Goal: Find specific page/section: Find specific page/section

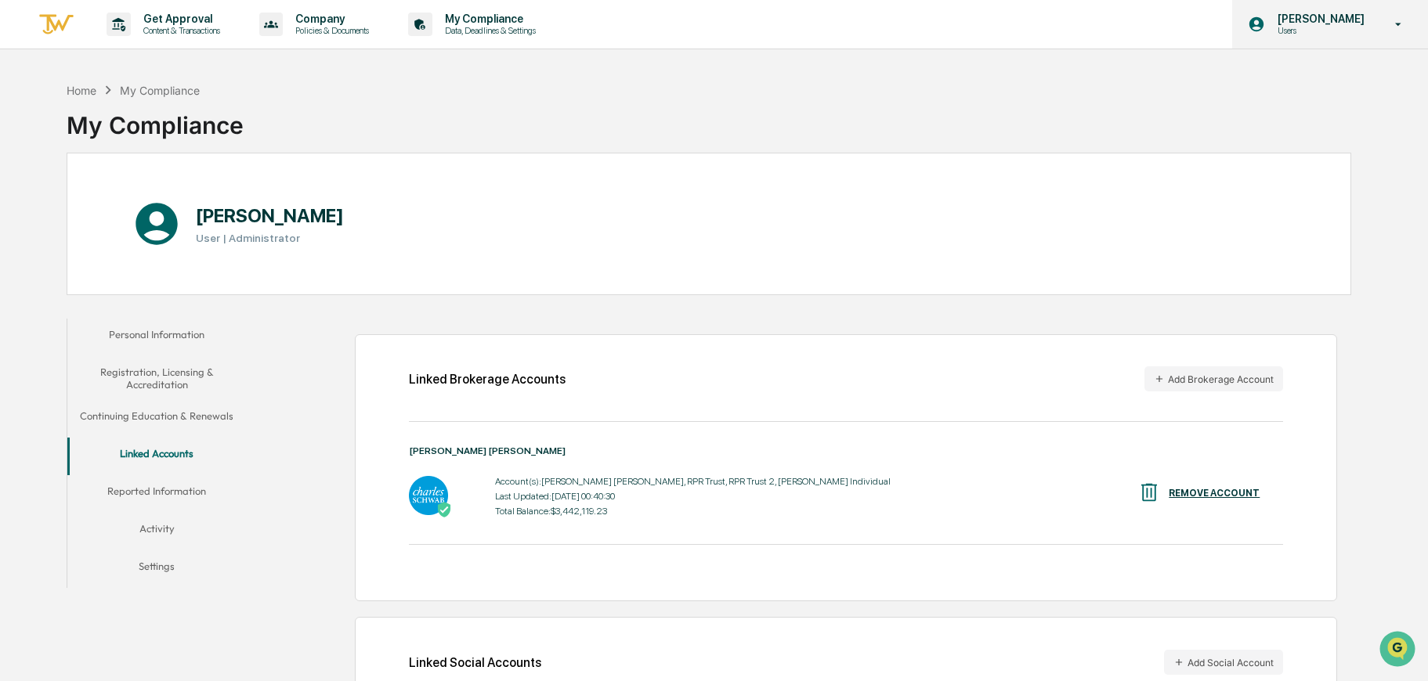
click at [1342, 15] on p "[PERSON_NAME]" at bounding box center [1318, 19] width 107 height 13
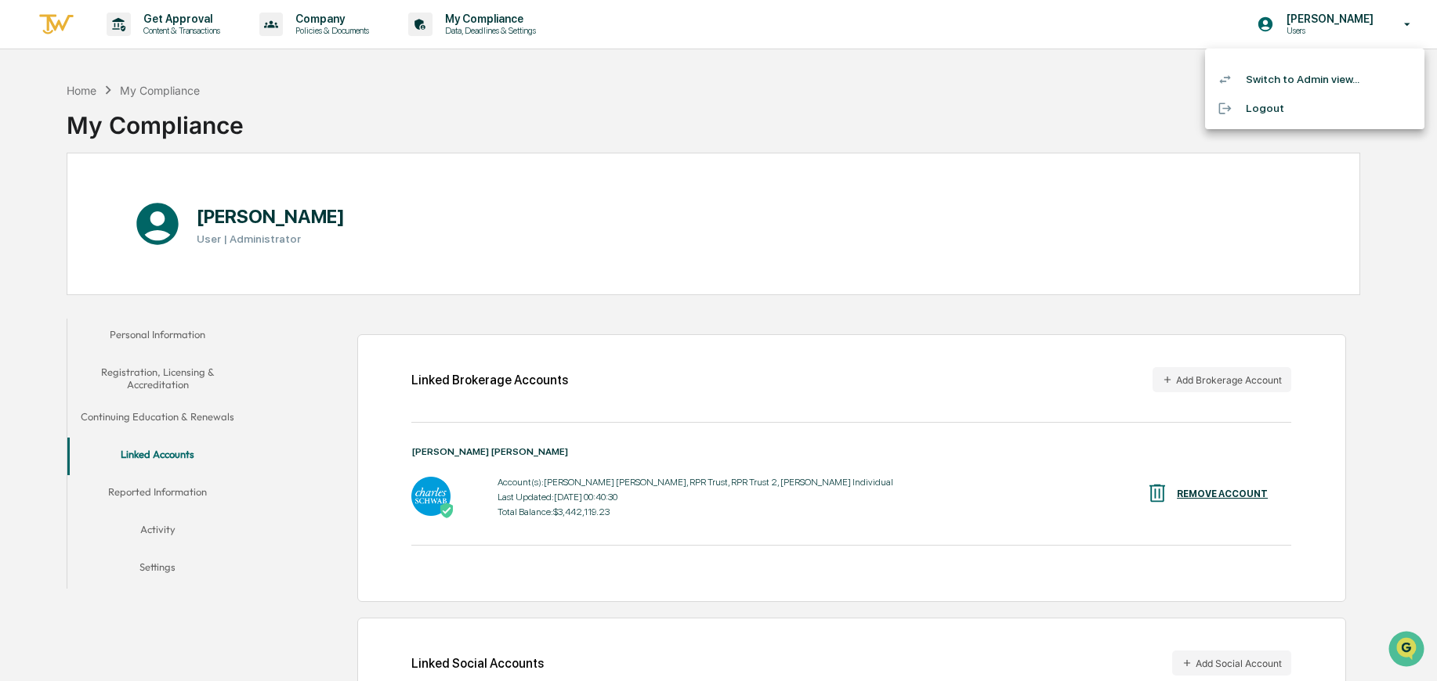
click at [1295, 78] on li "Switch to Admin view..." at bounding box center [1314, 79] width 219 height 29
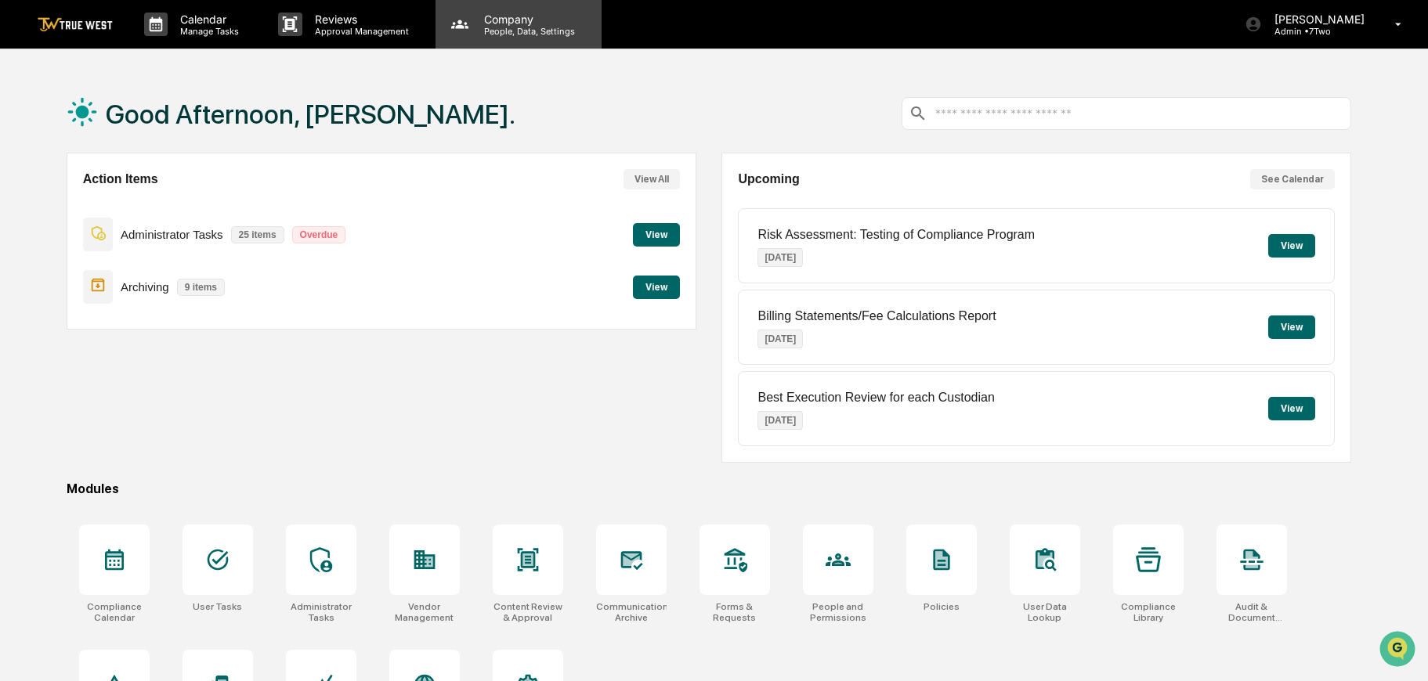
click at [501, 34] on p "People, Data, Settings" at bounding box center [527, 31] width 111 height 11
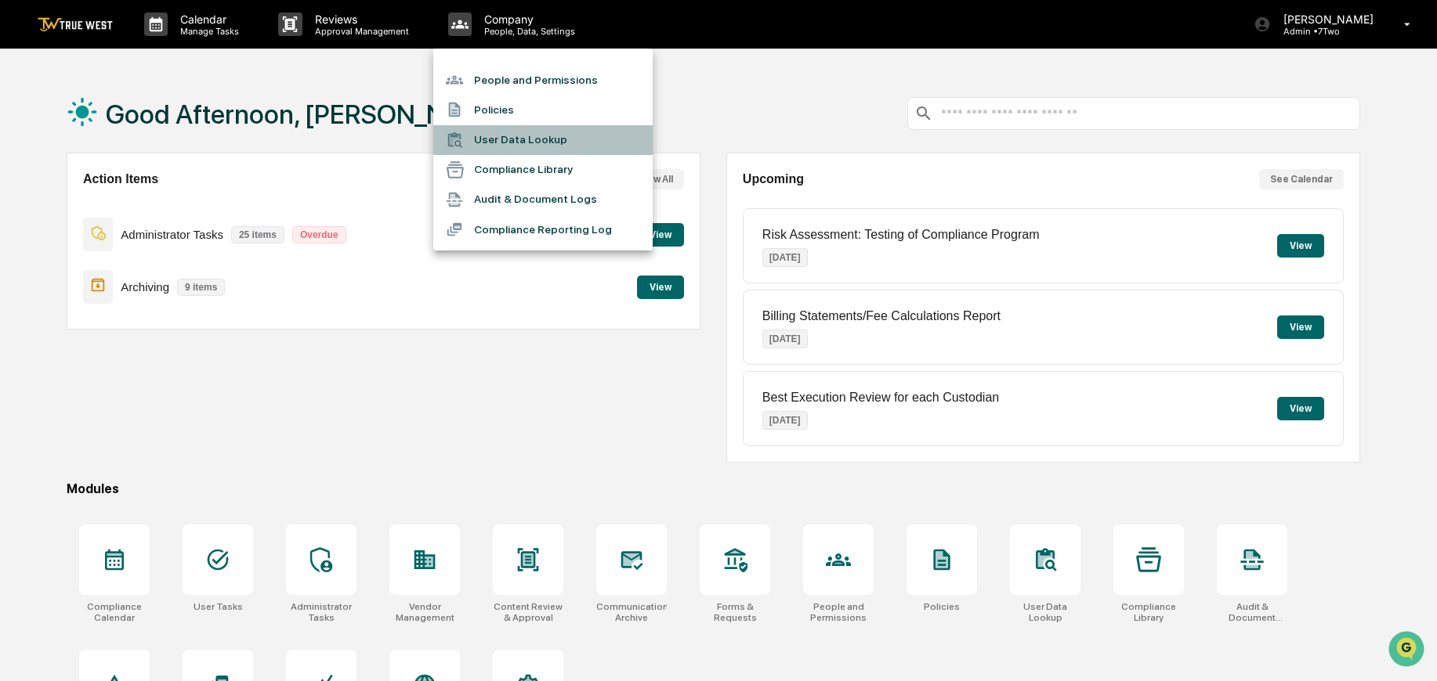
click at [492, 139] on li "User Data Lookup" at bounding box center [542, 140] width 219 height 30
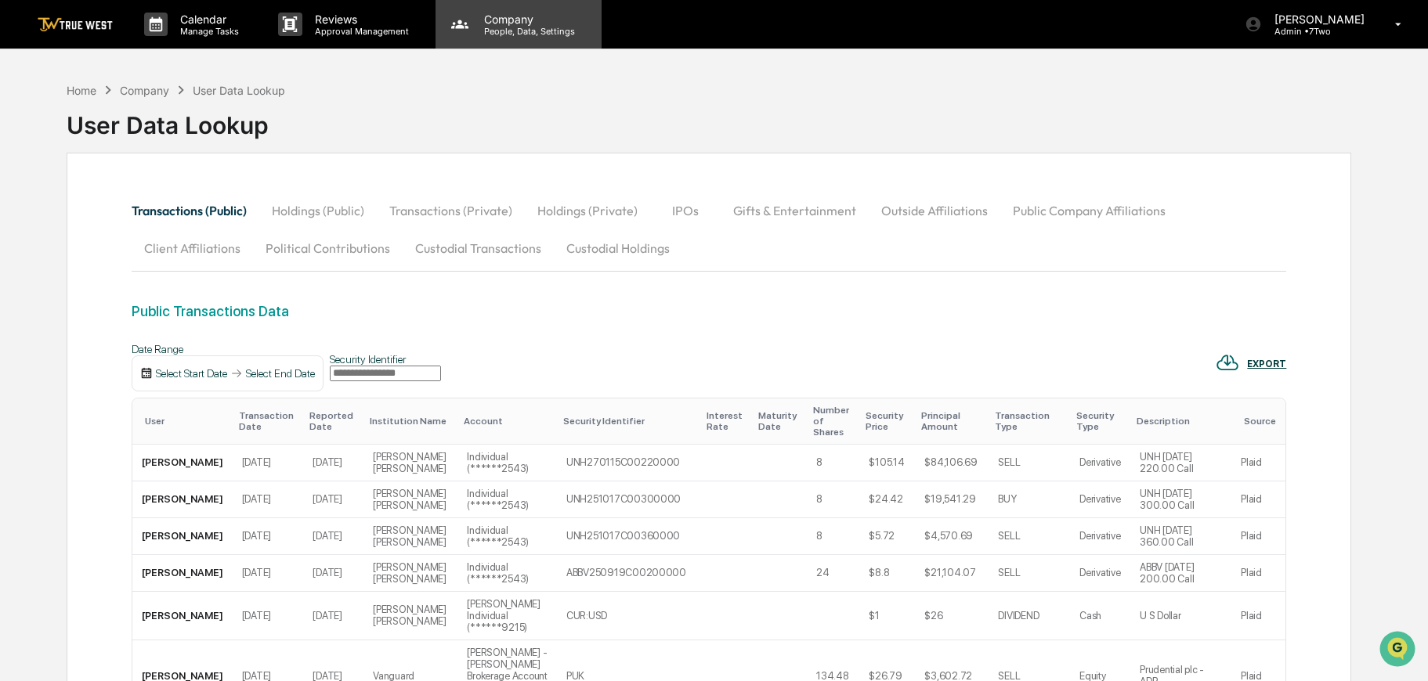
click at [472, 18] on p "Company" at bounding box center [527, 19] width 111 height 13
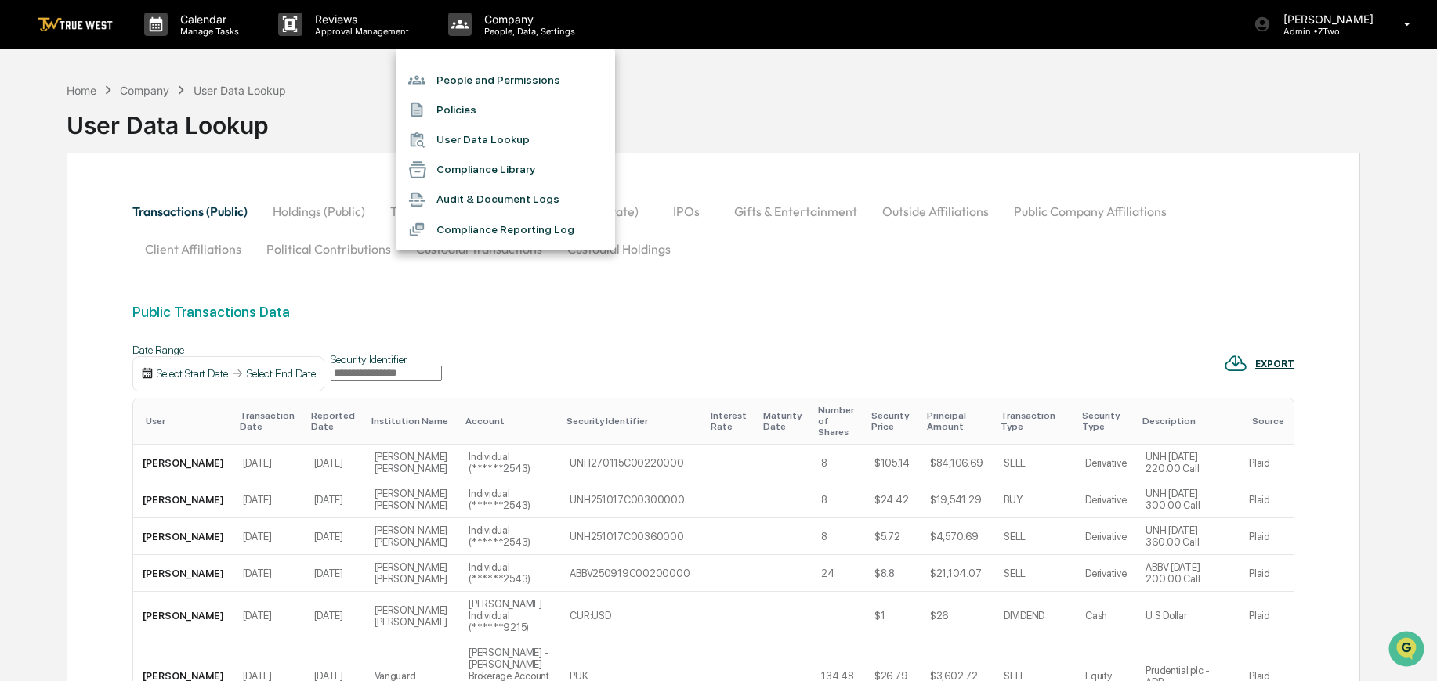
click at [463, 81] on li "People and Permissions" at bounding box center [505, 80] width 219 height 30
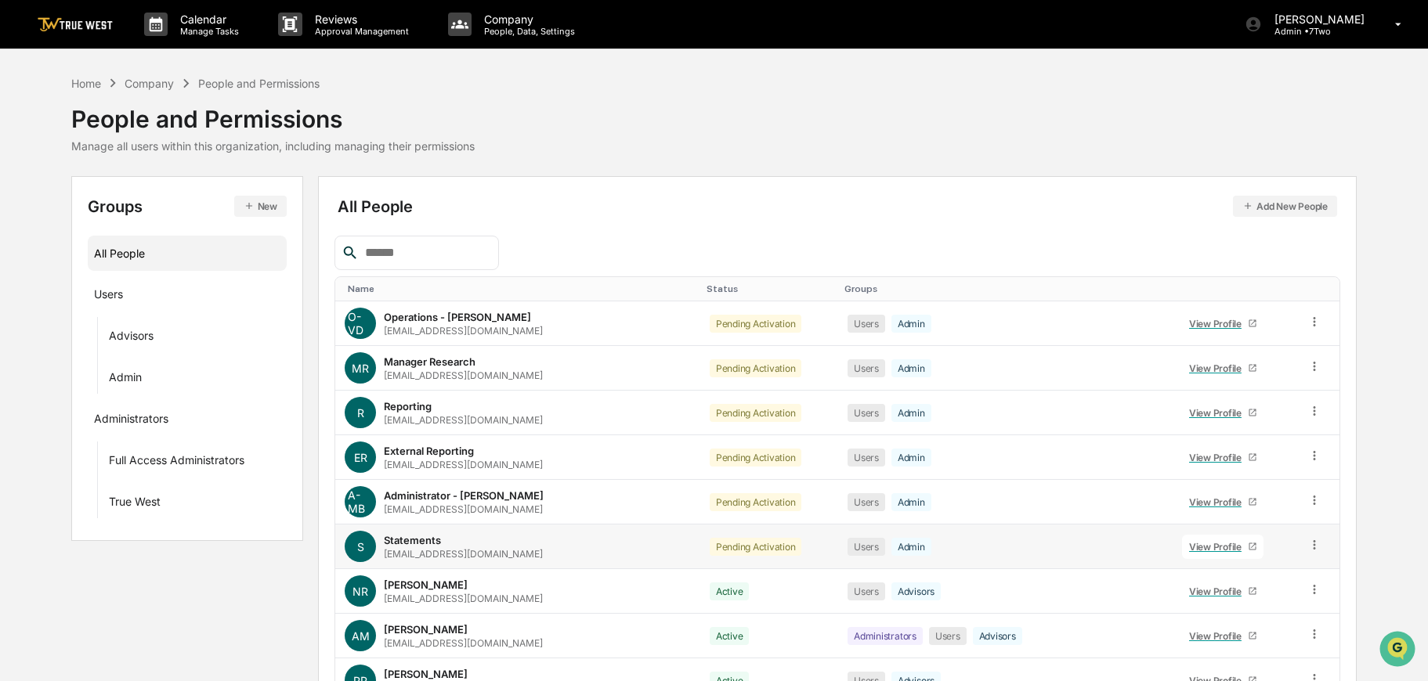
scroll to position [136, 0]
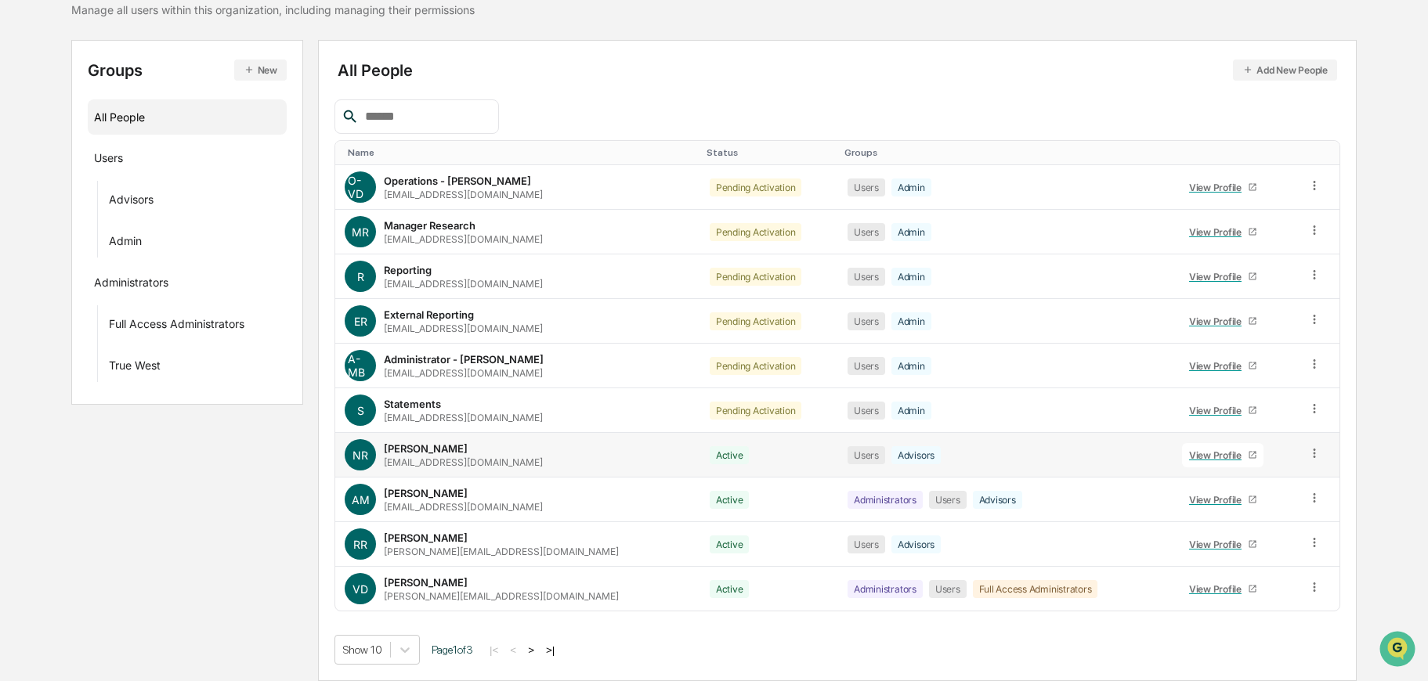
click at [1307, 453] on icon at bounding box center [1314, 453] width 15 height 15
click at [474, 454] on div "[PERSON_NAME] [EMAIL_ADDRESS][DOMAIN_NAME]" at bounding box center [463, 456] width 159 height 26
click at [1189, 455] on div "View Profile" at bounding box center [1218, 456] width 59 height 12
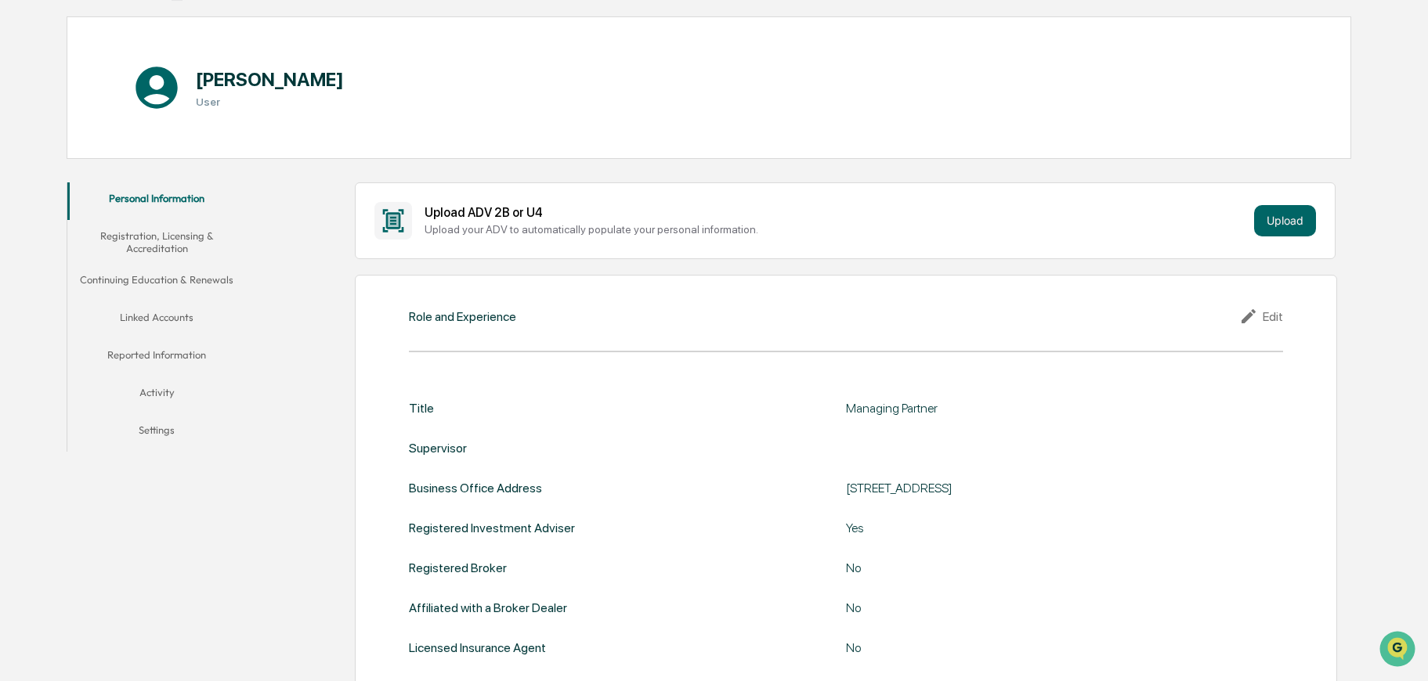
click at [178, 314] on button "Linked Accounts" at bounding box center [156, 321] width 179 height 38
